Goal: Information Seeking & Learning: Learn about a topic

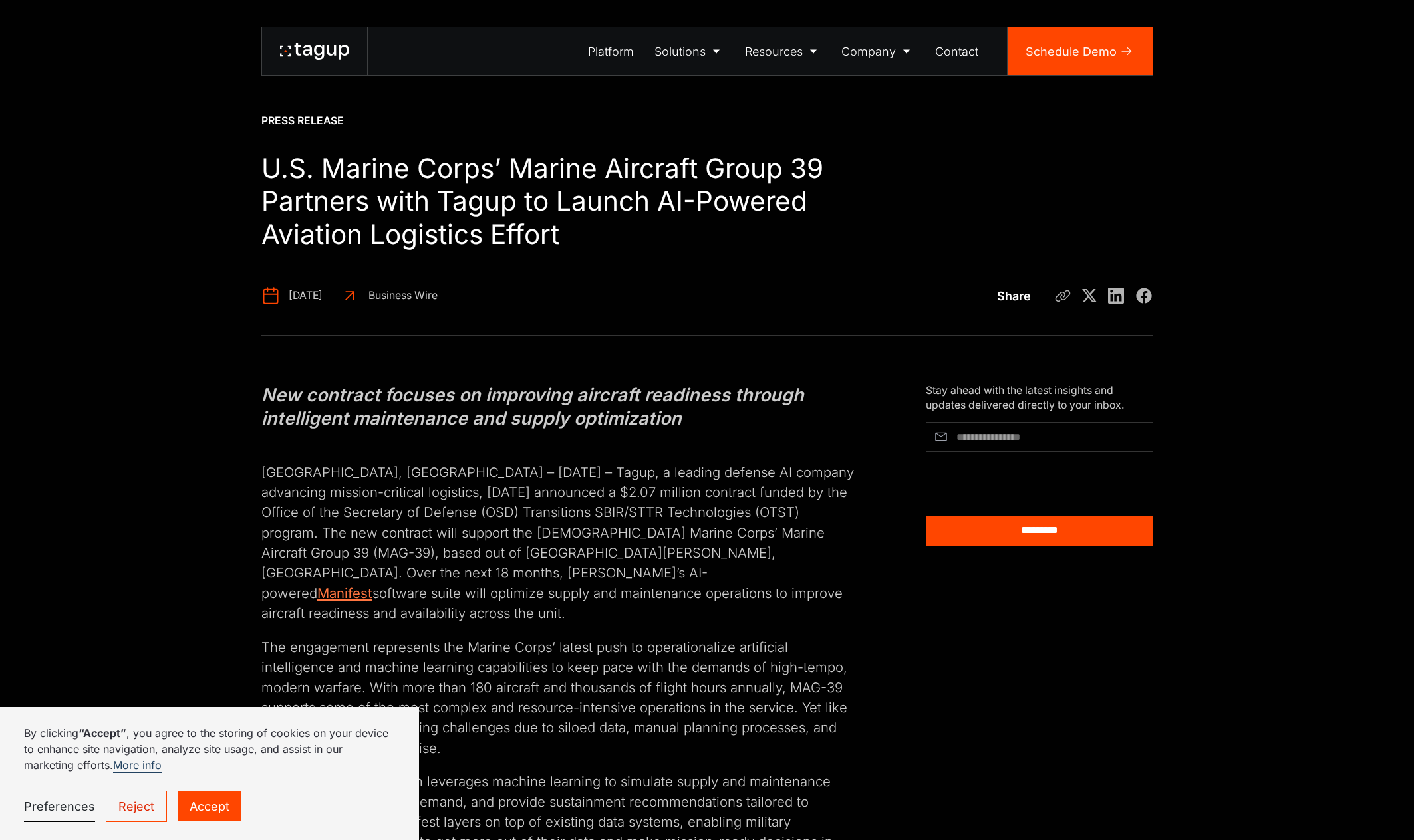
click at [373, 585] on link "Manifest" at bounding box center [345, 593] width 55 height 16
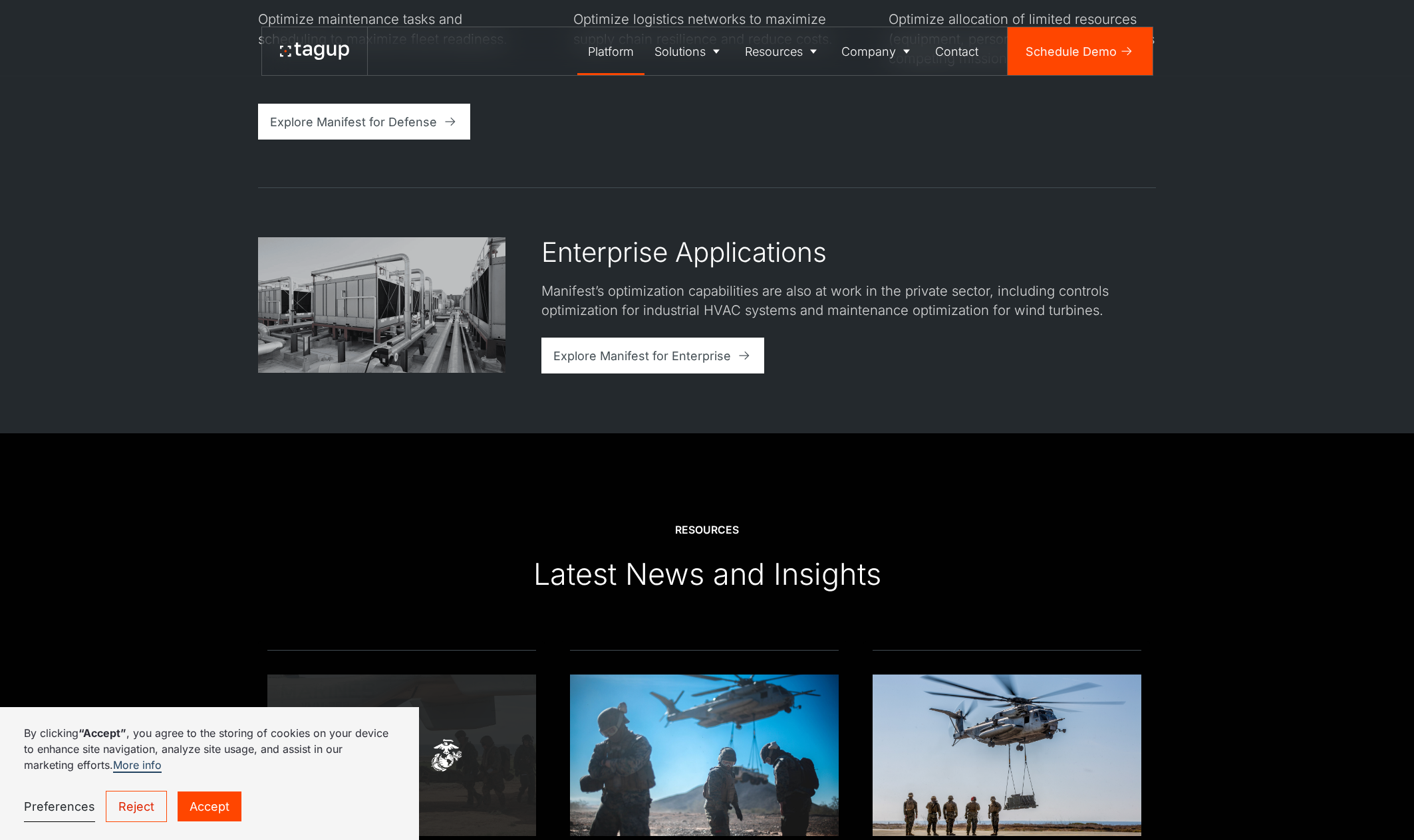
scroll to position [3789, 0]
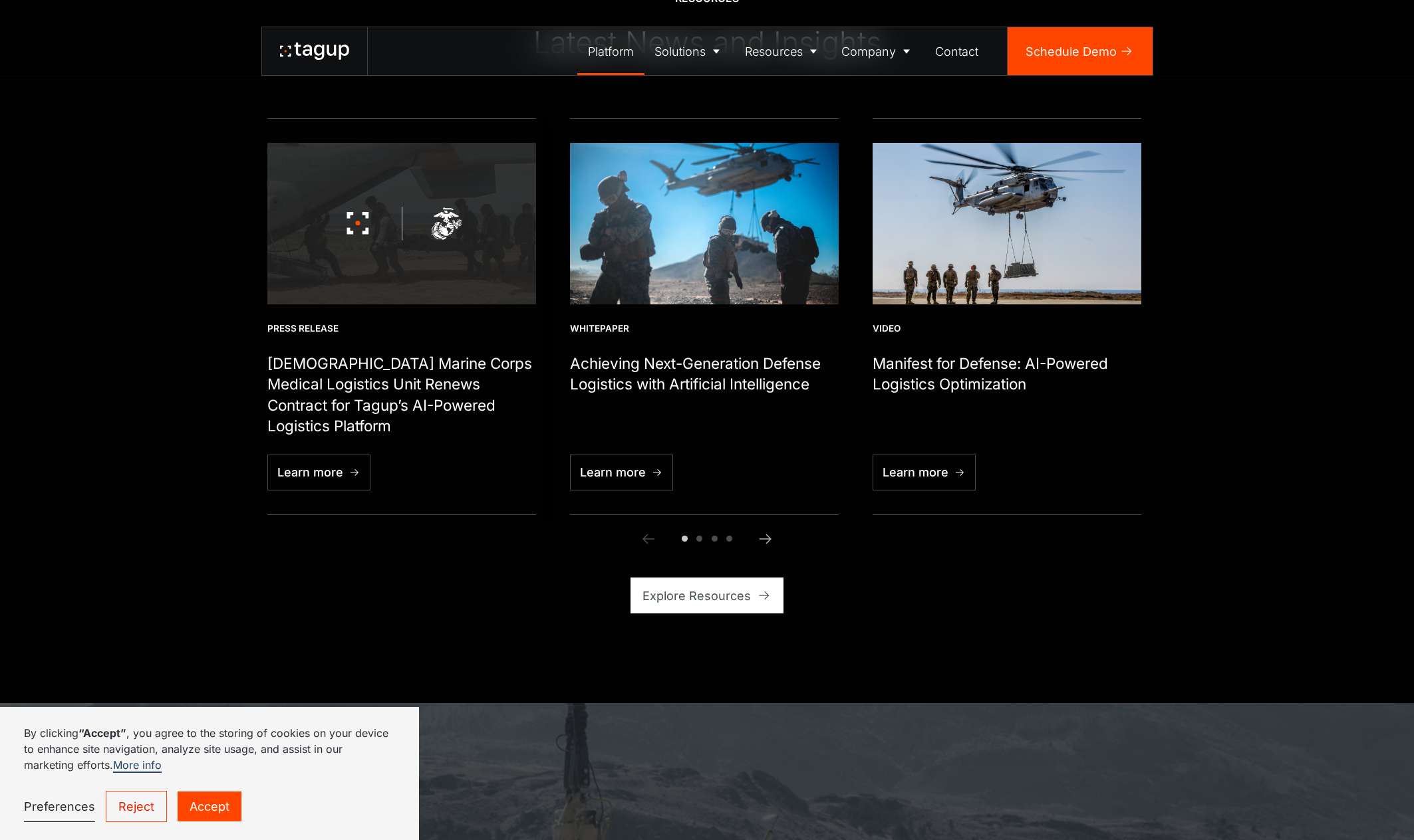
click at [472, 369] on h1 "[DEMOGRAPHIC_DATA] Marine Corps Medical Logistics Unit Renews Contract for Tagu…" at bounding box center [402, 395] width 269 height 84
click at [193, 807] on link "Accept" at bounding box center [210, 807] width 64 height 30
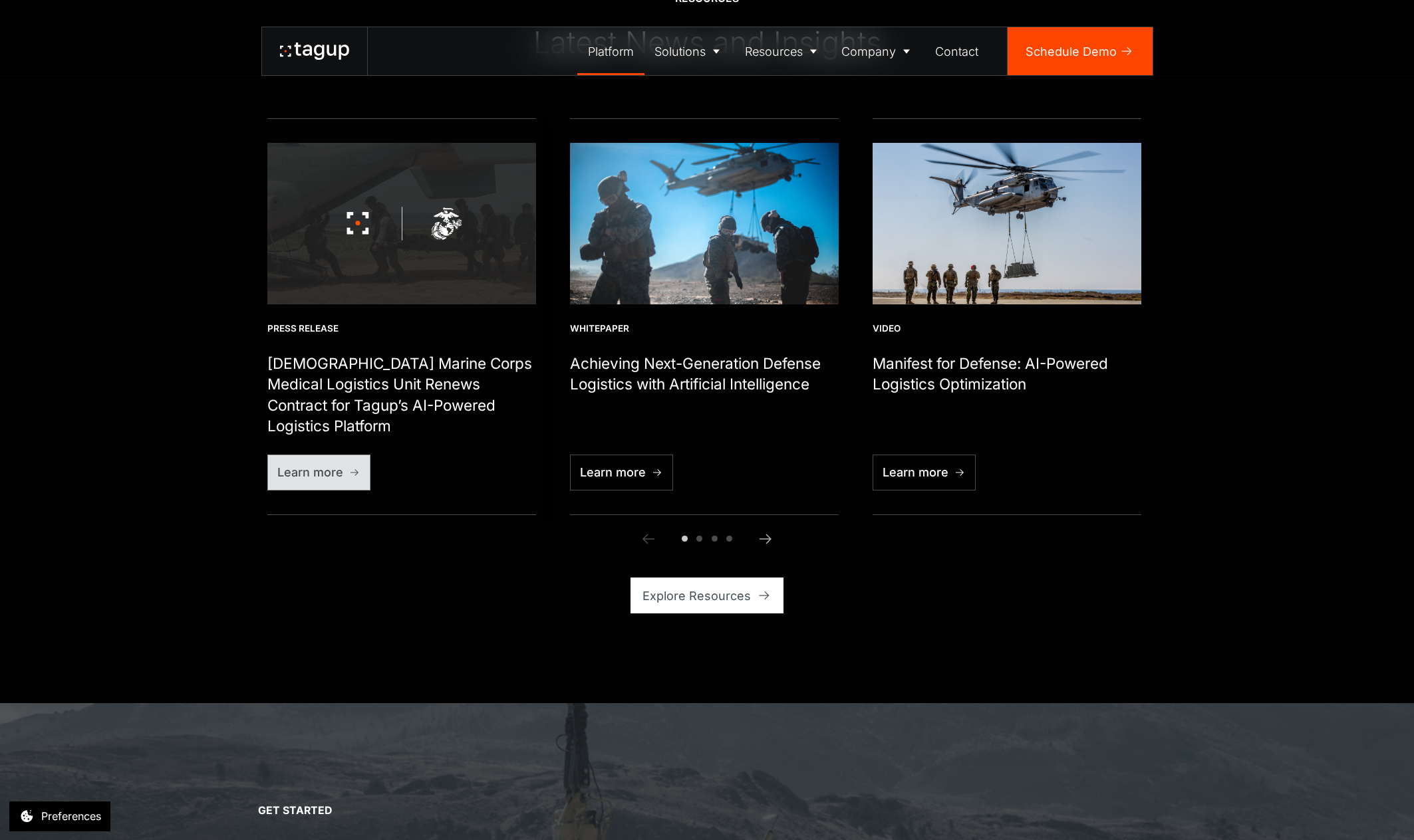
click at [326, 477] on div "Learn more" at bounding box center [310, 472] width 66 height 18
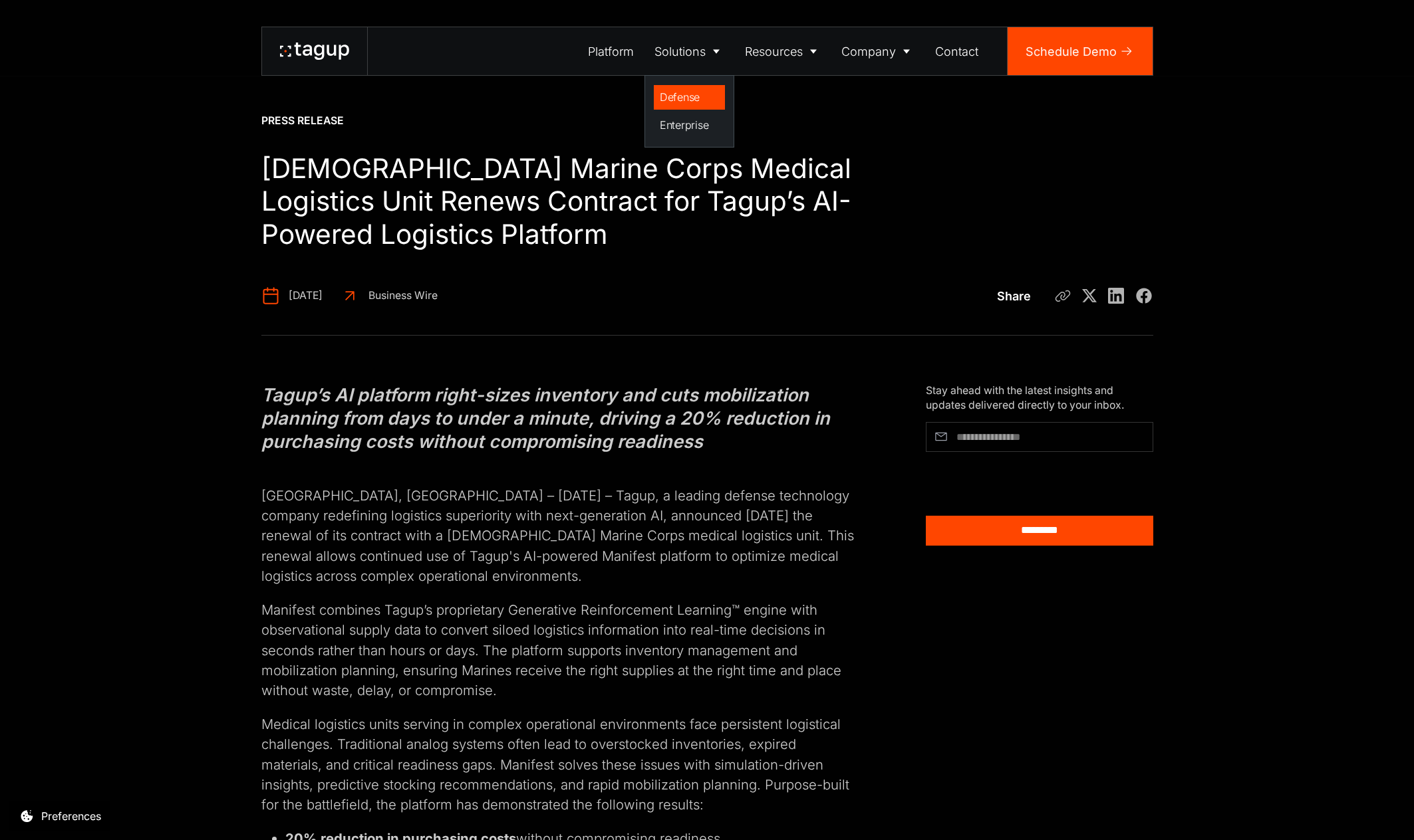
click at [677, 97] on div "Defense" at bounding box center [689, 97] width 59 height 16
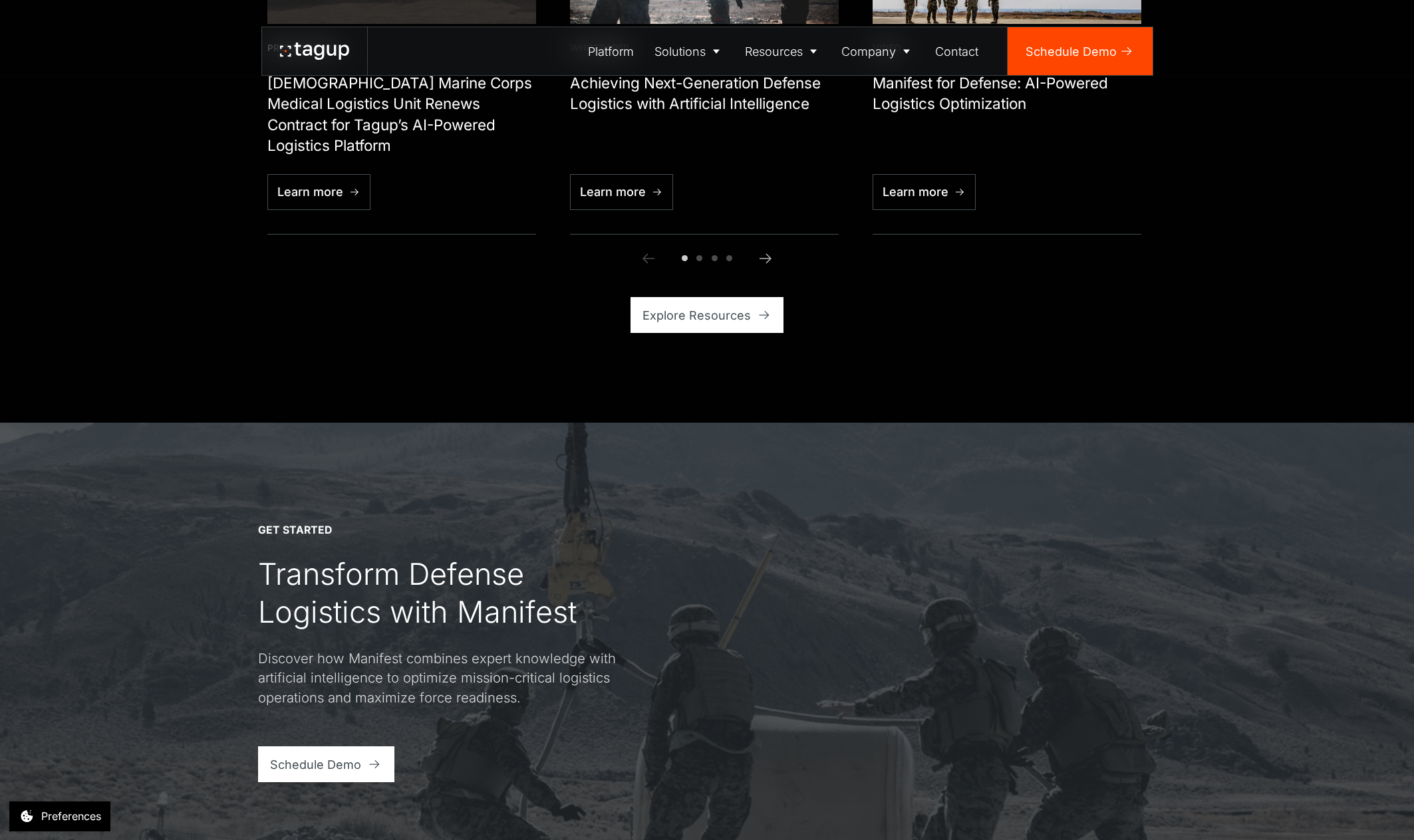
scroll to position [5119, 0]
